Goal: Find specific page/section: Find specific page/section

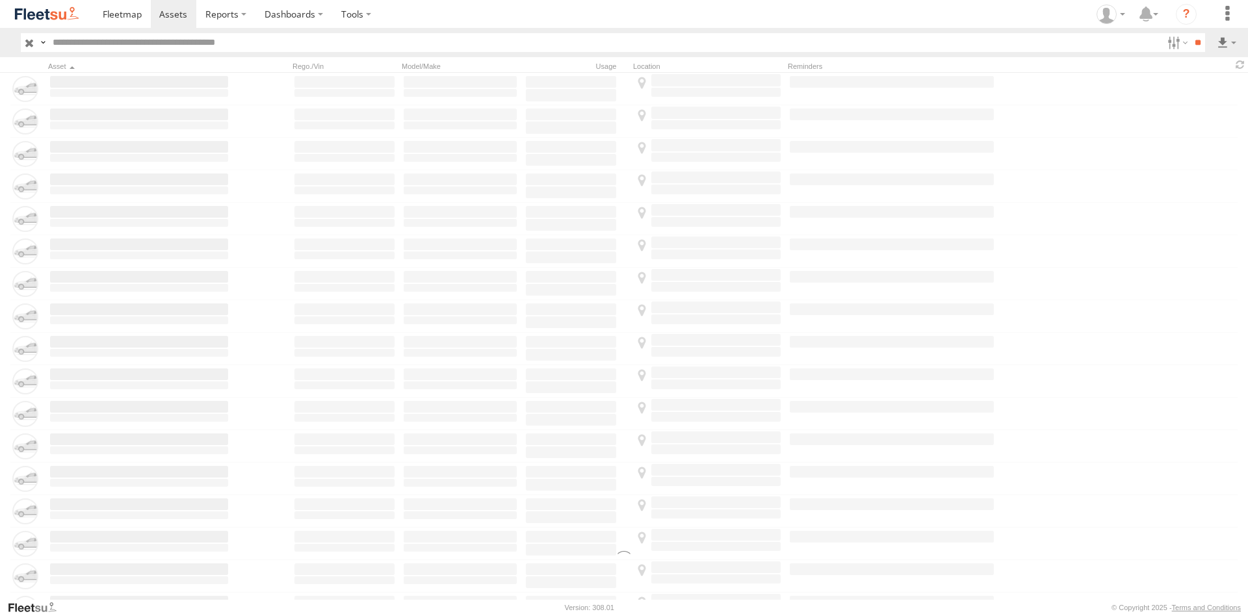
click at [255, 49] on input "text" at bounding box center [604, 42] width 1115 height 19
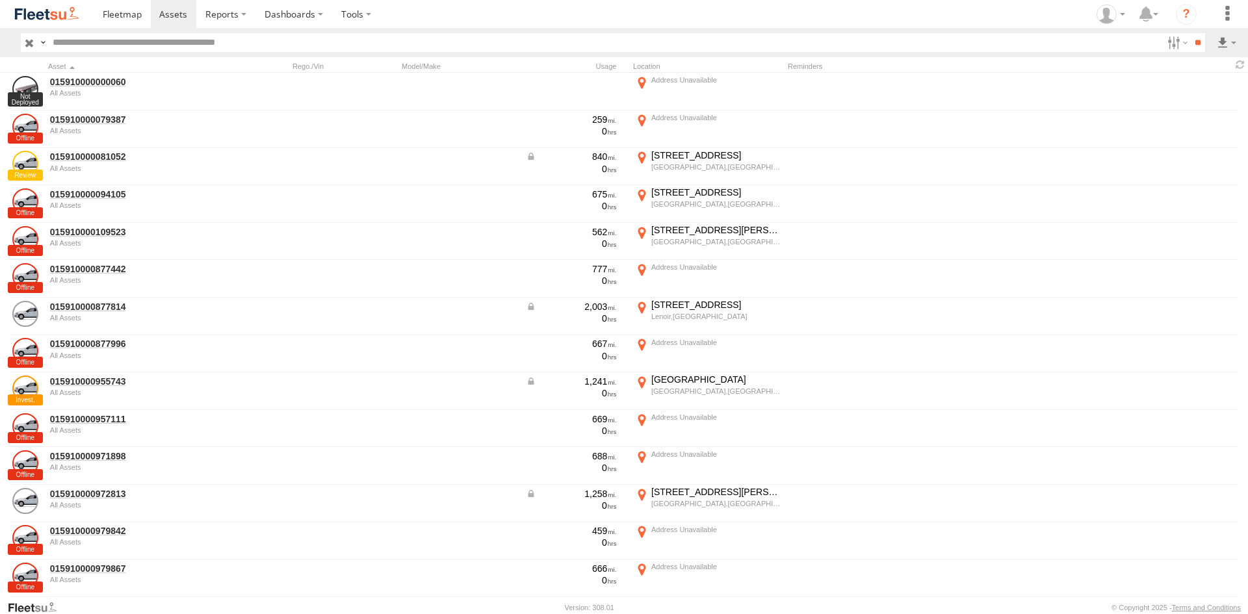
click at [383, 45] on input "text" at bounding box center [604, 42] width 1115 height 19
type input "******"
click at [1190, 33] on input "**" at bounding box center [1197, 42] width 15 height 19
